Goal: Find specific page/section: Find specific page/section

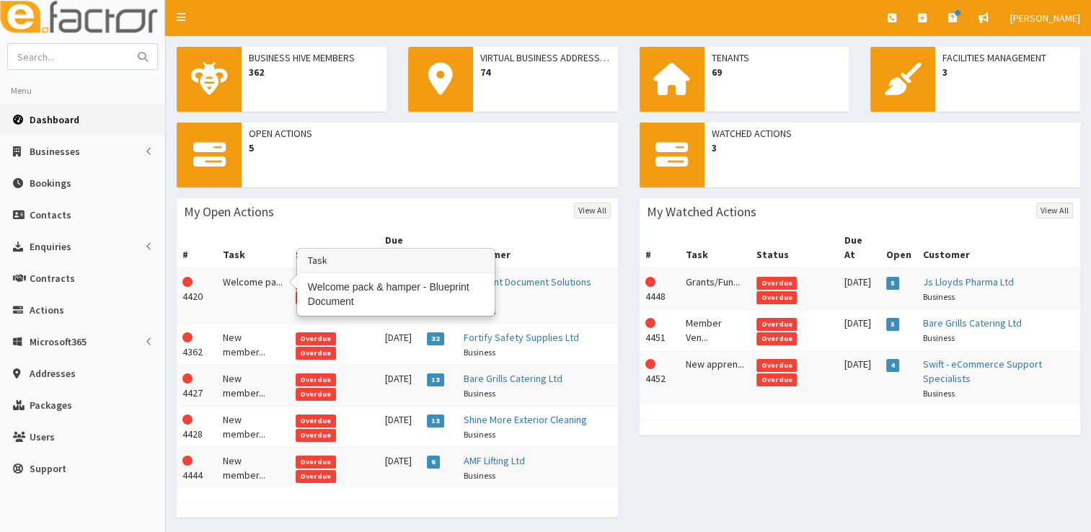
click at [267, 273] on td "Welcome pa..." at bounding box center [253, 296] width 73 height 56
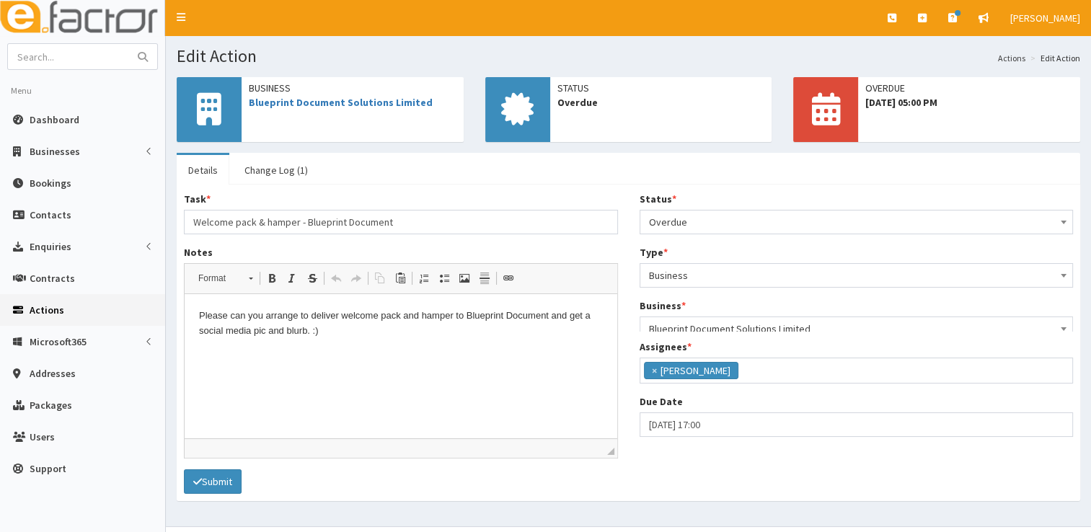
scroll to position [170, 0]
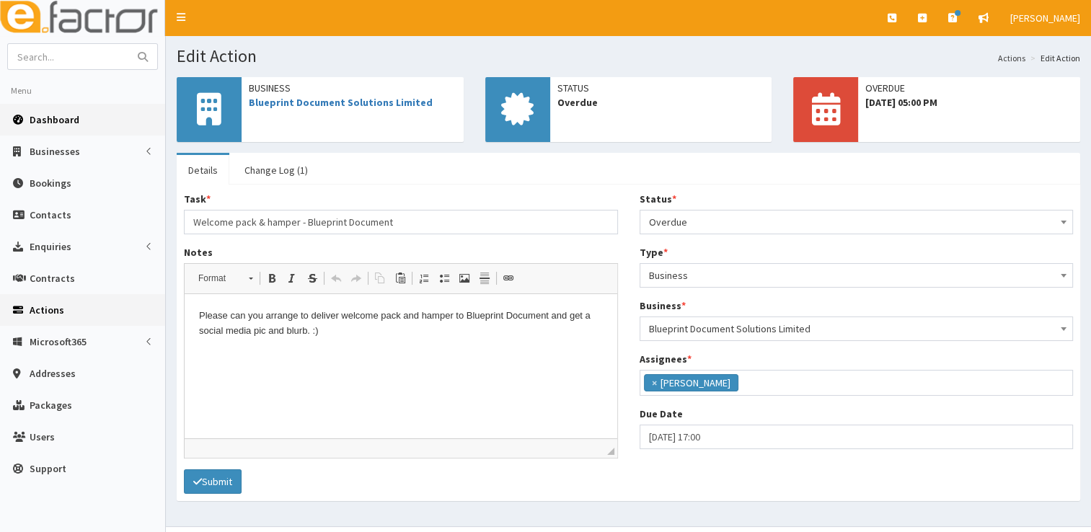
click at [85, 117] on link "Dashboard" at bounding box center [82, 120] width 165 height 32
